Goal: Navigation & Orientation: Find specific page/section

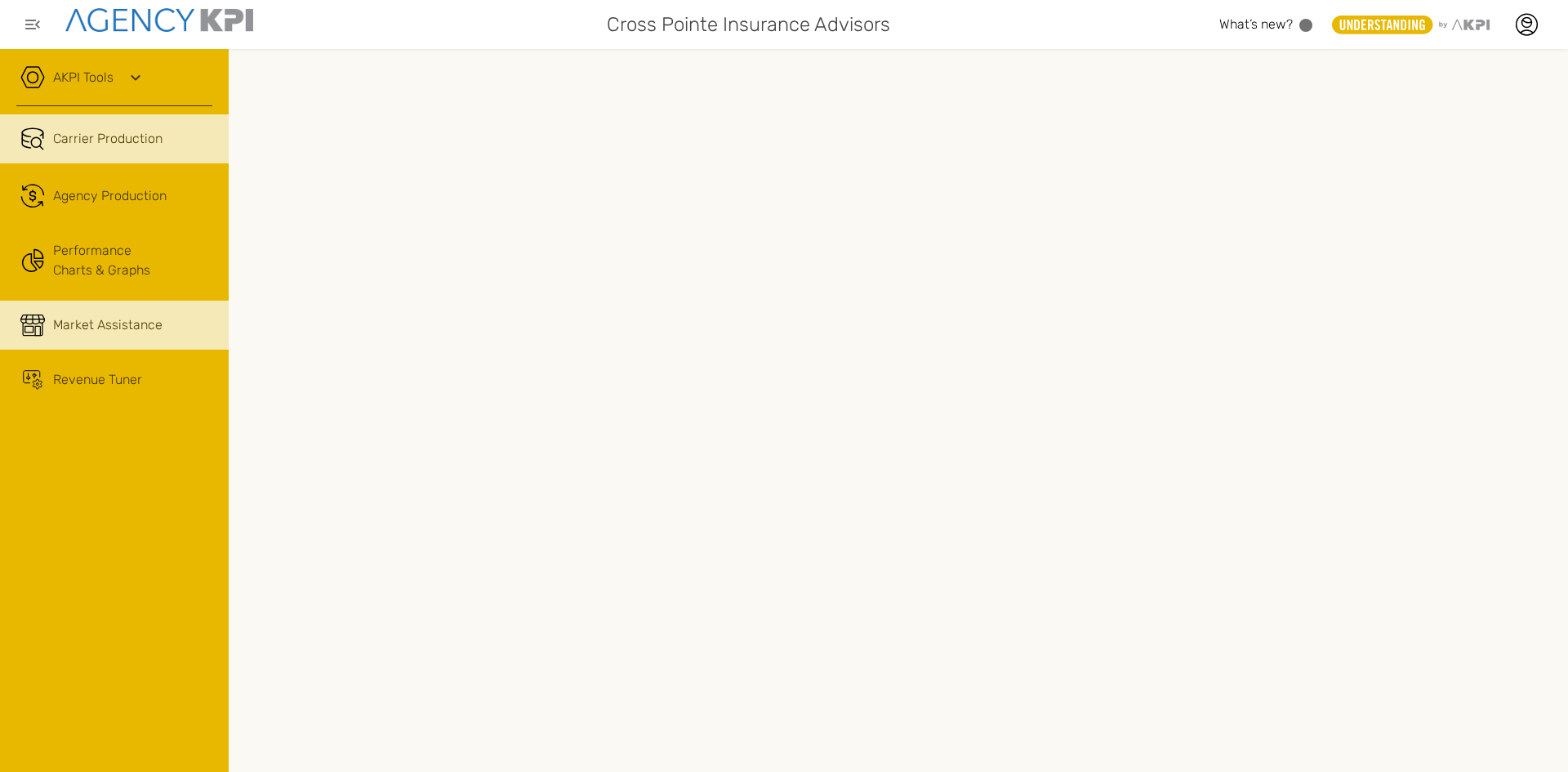
click at [114, 342] on link "Market Assistance" at bounding box center [114, 324] width 229 height 49
